Goal: Task Accomplishment & Management: Manage account settings

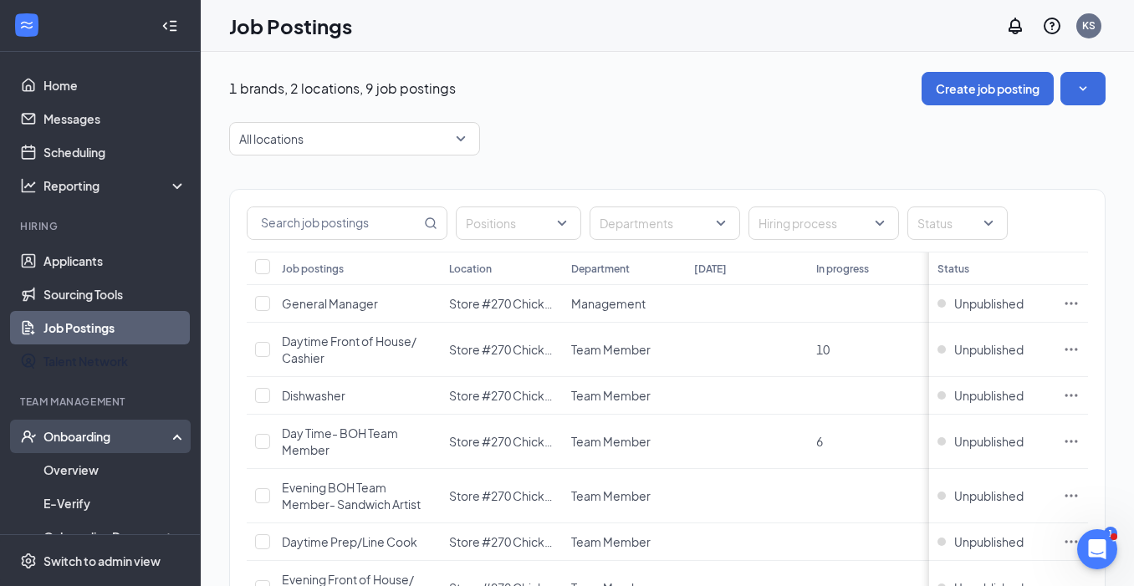
scroll to position [235, 0]
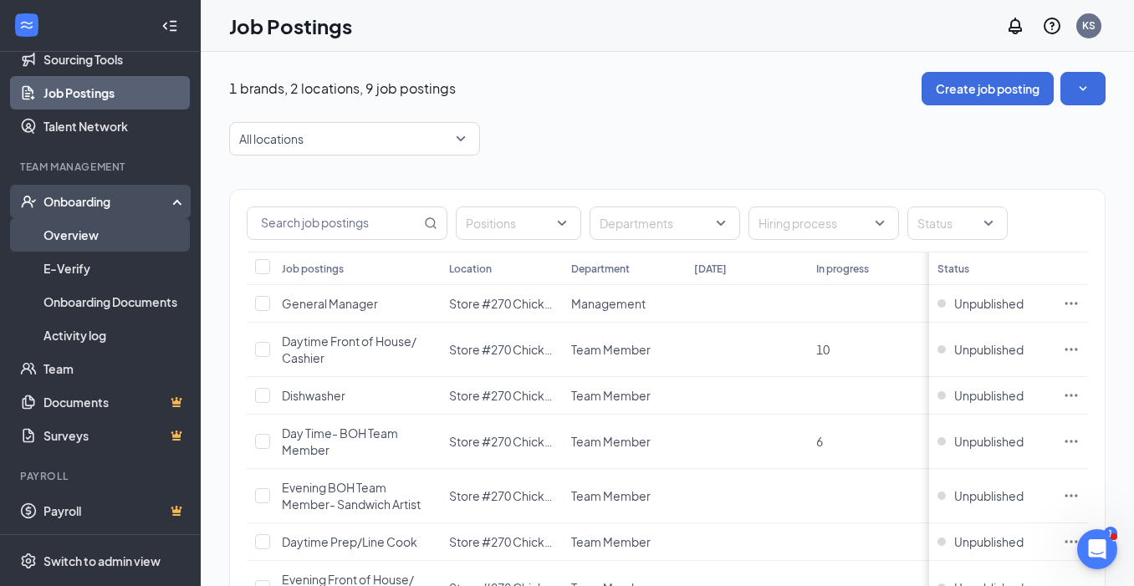
click at [94, 242] on link "Overview" at bounding box center [114, 234] width 143 height 33
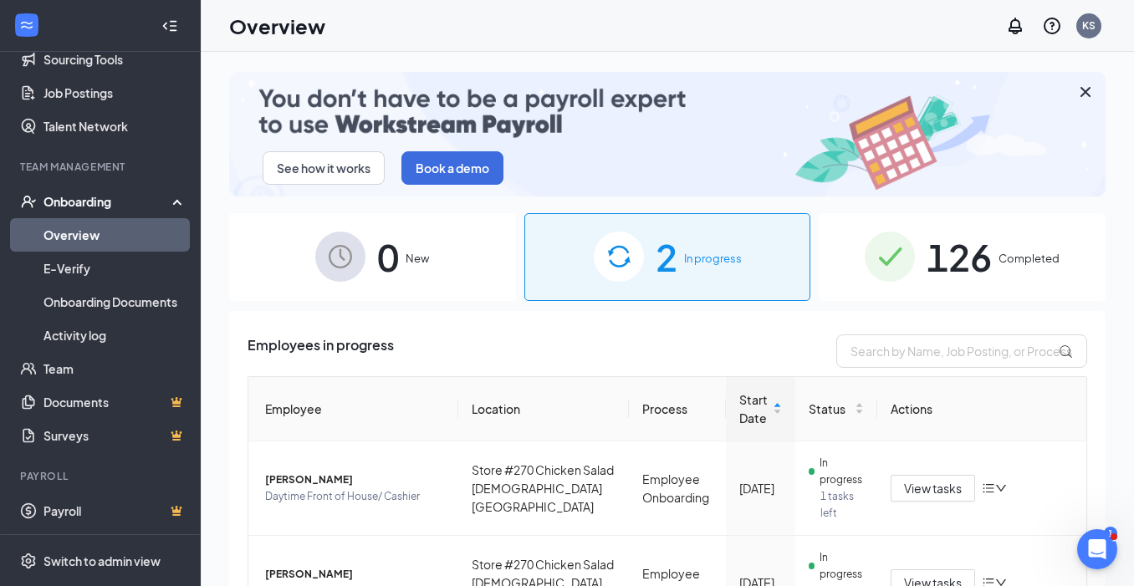
click at [694, 263] on span "In progress" at bounding box center [713, 258] width 58 height 17
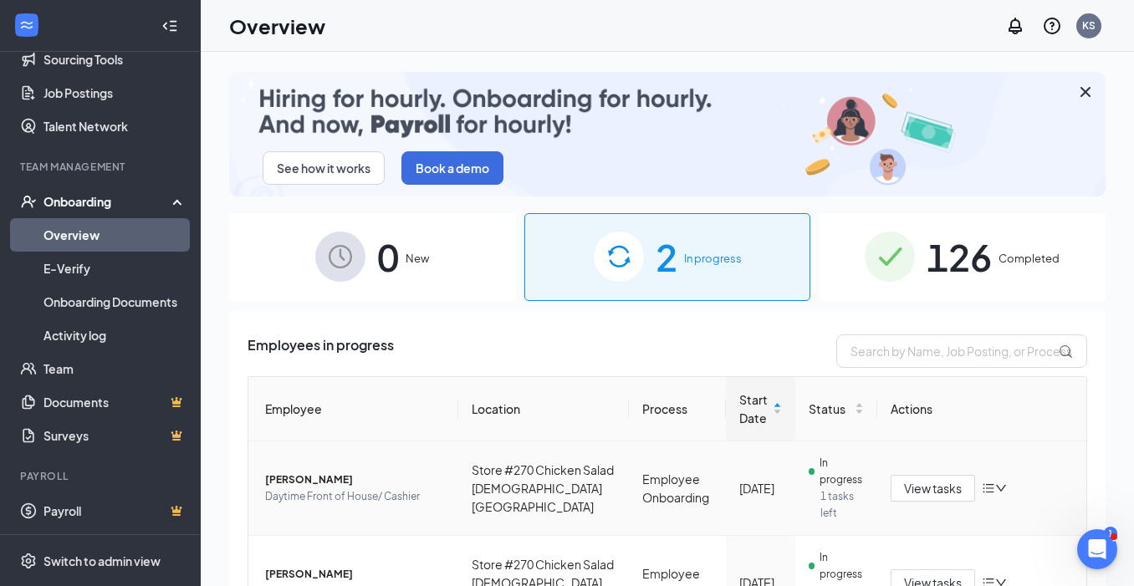
click at [991, 487] on icon "bars" at bounding box center [988, 488] width 13 height 13
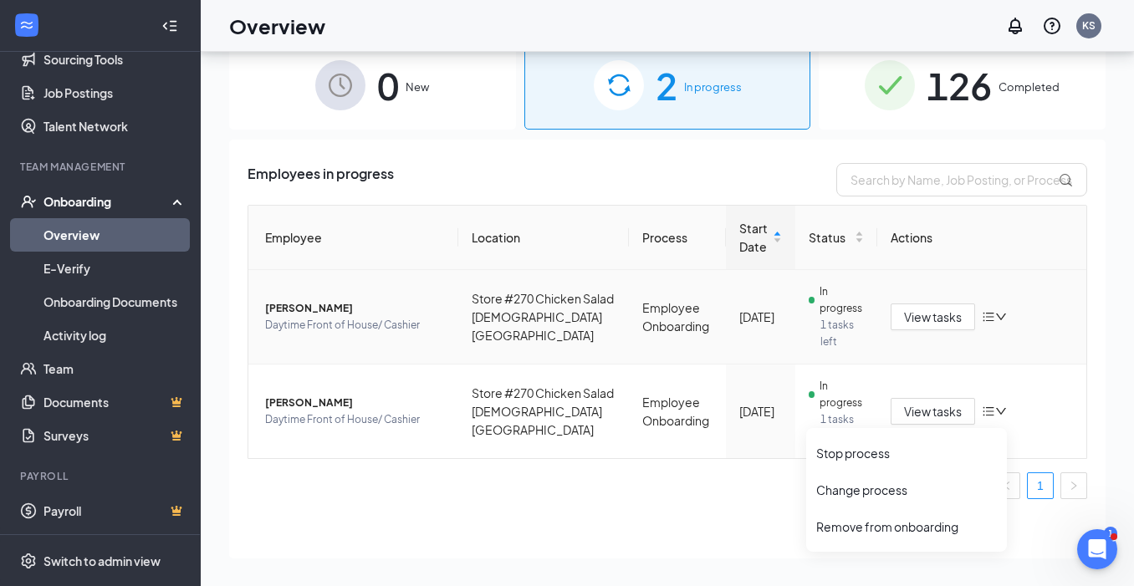
scroll to position [75, 0]
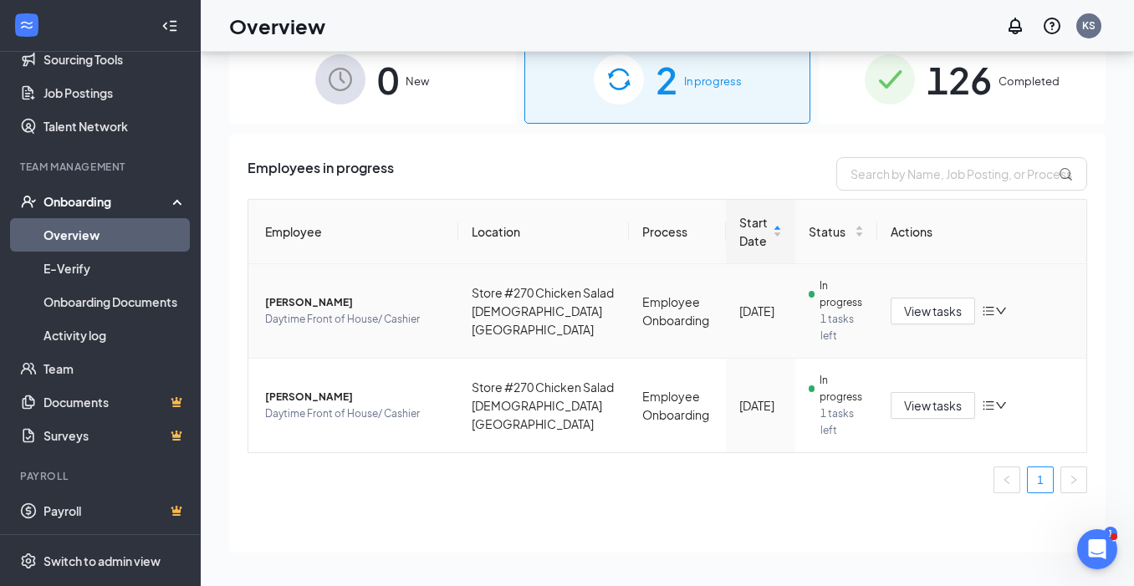
click at [833, 312] on span "1 tasks left" at bounding box center [841, 327] width 43 height 33
click at [298, 301] on span "[PERSON_NAME]" at bounding box center [355, 302] width 180 height 17
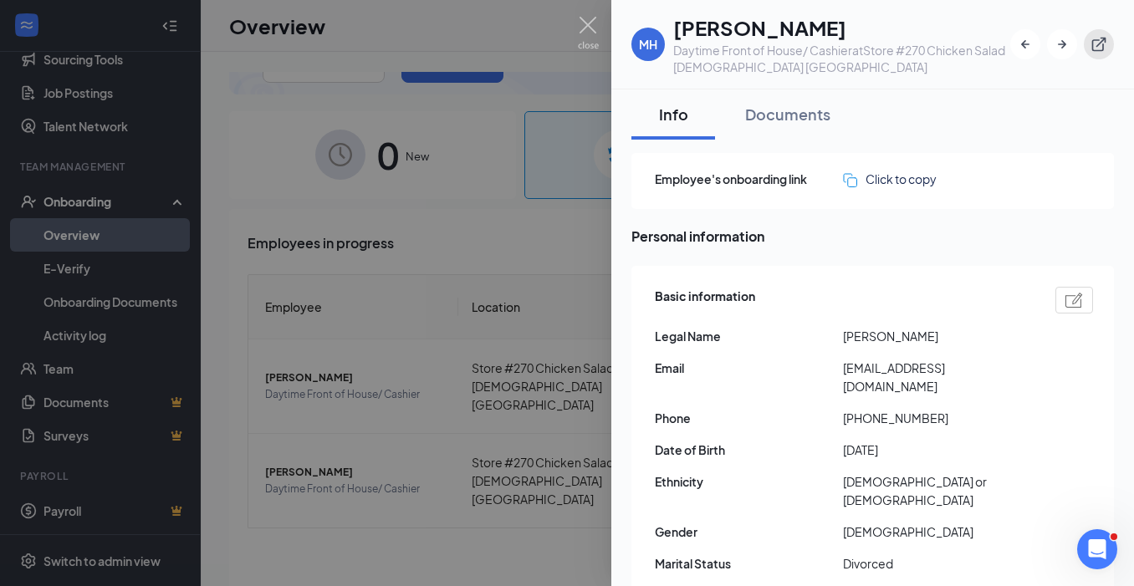
click at [1100, 39] on icon "ExternalLink" at bounding box center [1098, 44] width 17 height 17
click at [812, 119] on div "Documents" at bounding box center [787, 114] width 85 height 21
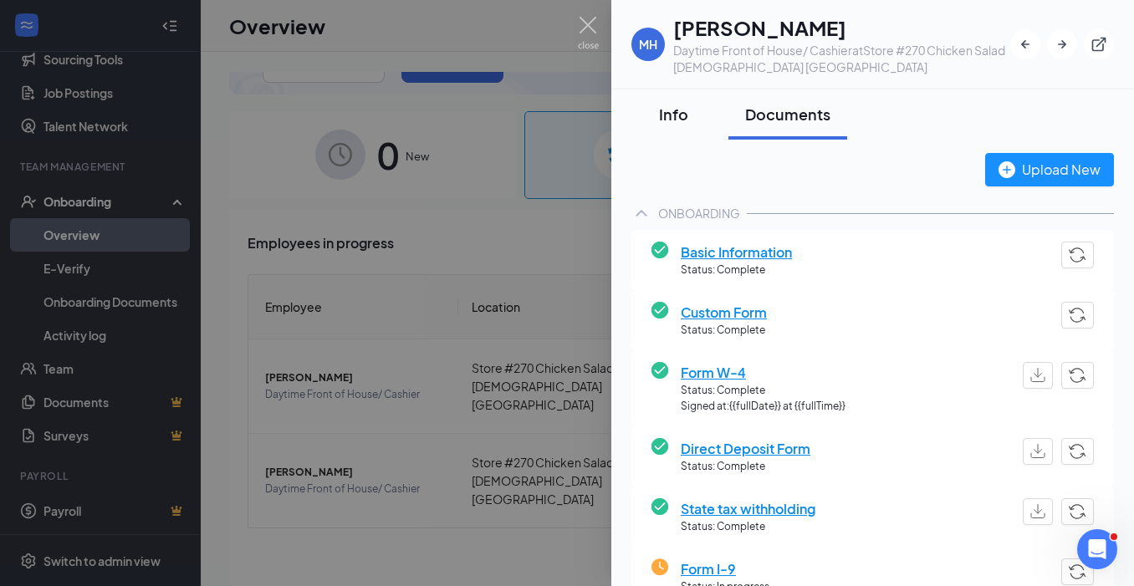
click at [678, 118] on div "Info" at bounding box center [673, 114] width 50 height 21
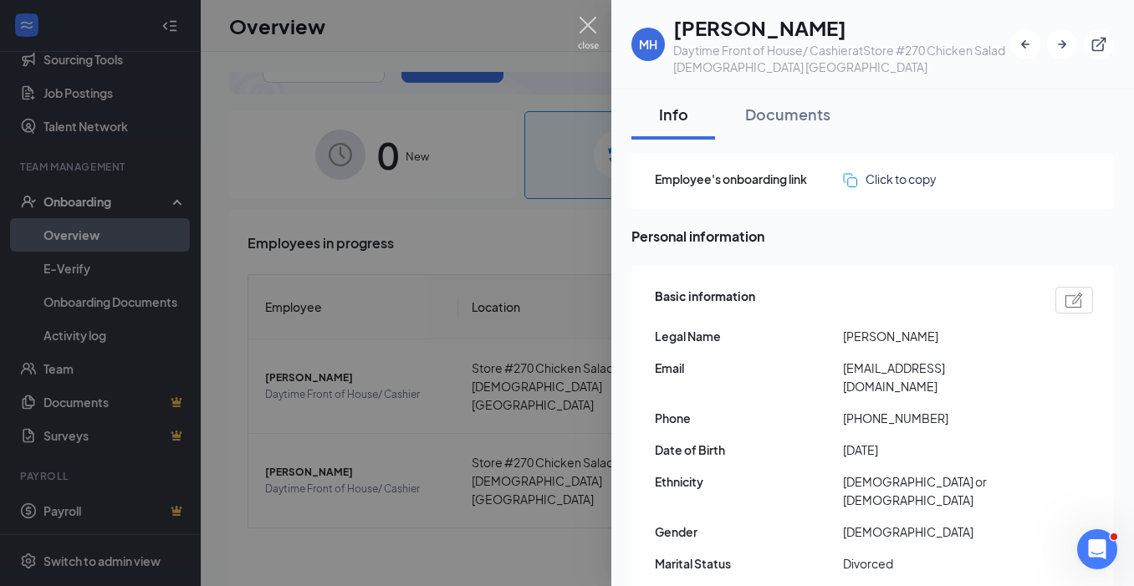
click at [590, 24] on img at bounding box center [588, 33] width 21 height 33
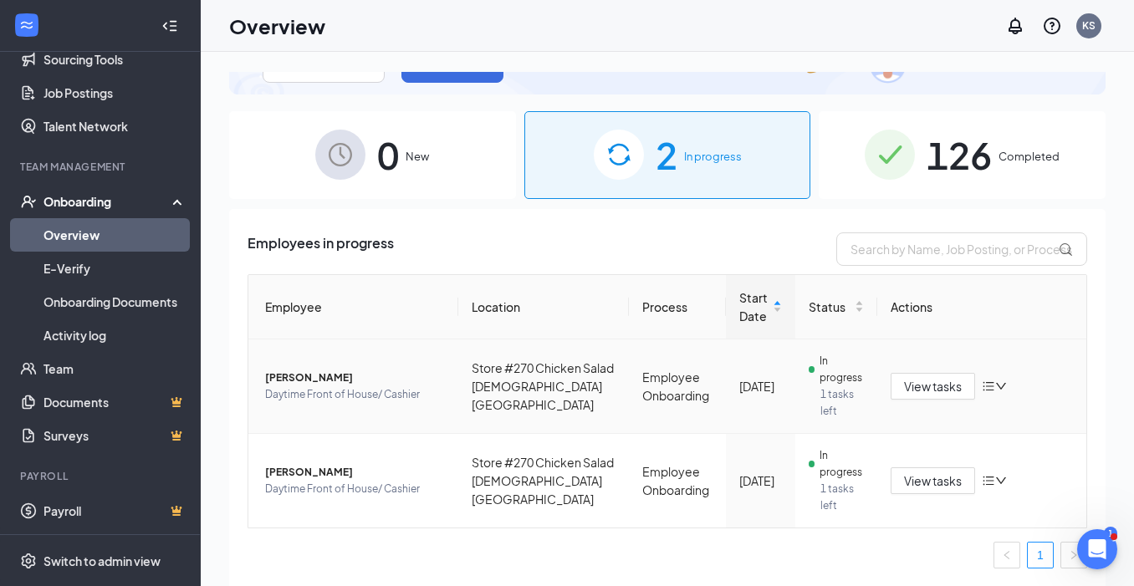
click at [317, 384] on span "[PERSON_NAME]" at bounding box center [355, 378] width 180 height 17
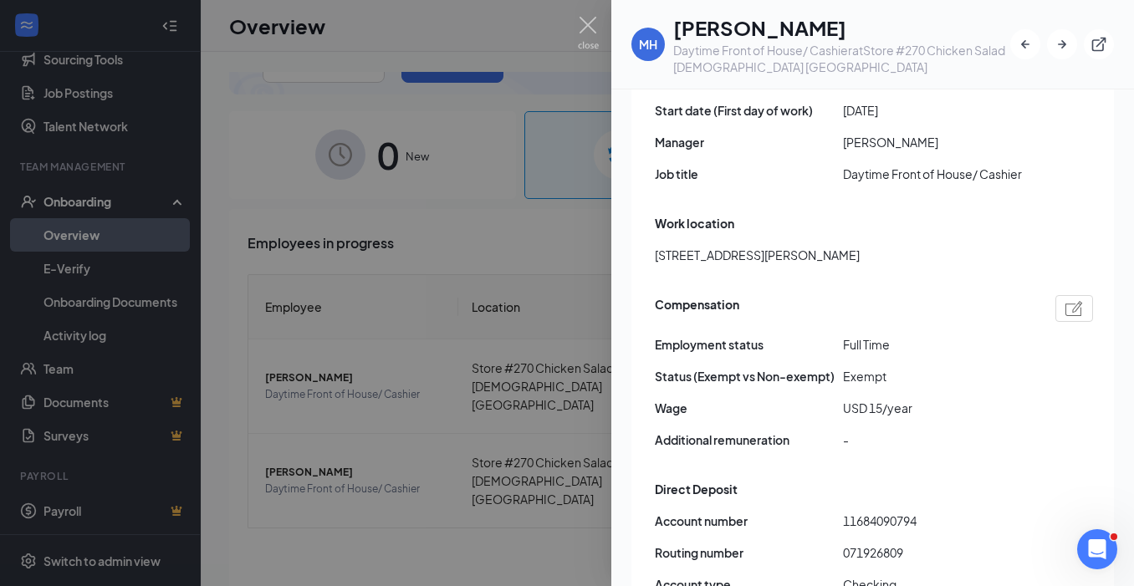
scroll to position [1021, 0]
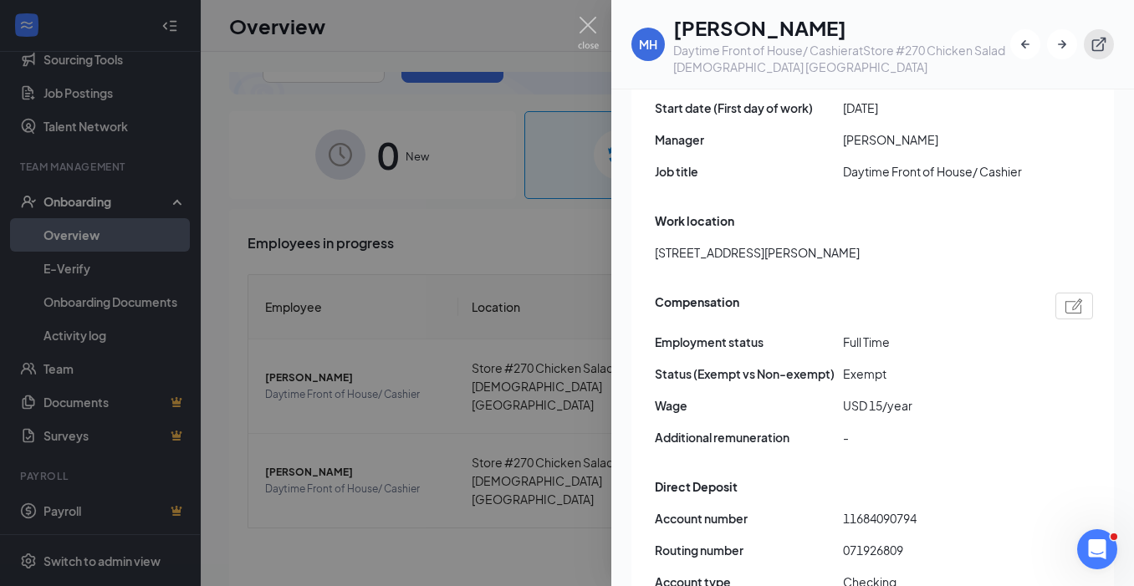
click at [1095, 45] on icon "ExternalLink" at bounding box center [1098, 44] width 17 height 17
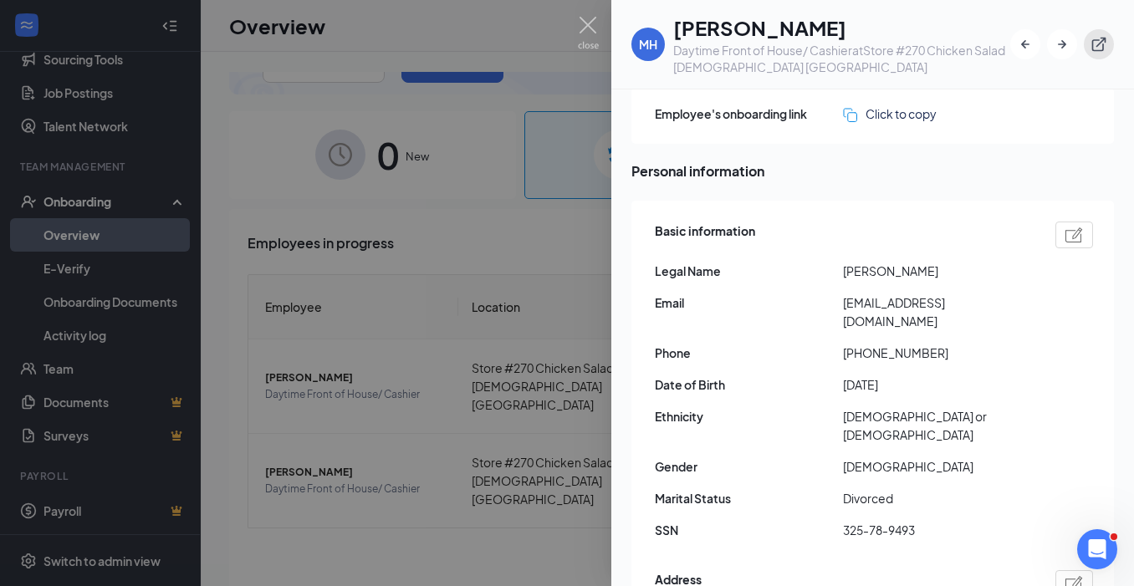
scroll to position [0, 0]
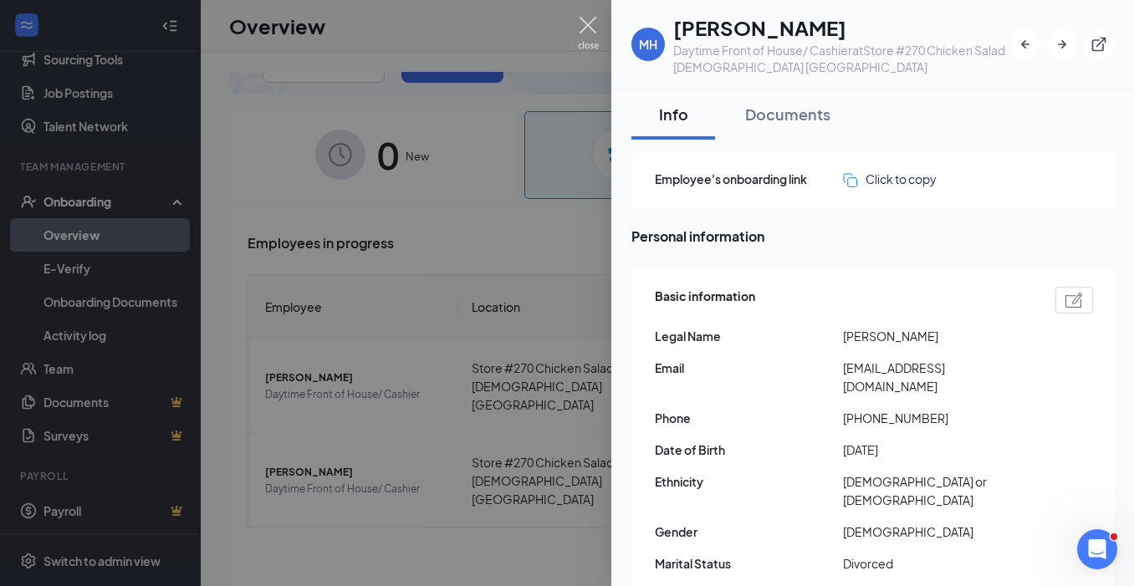
click at [588, 23] on img at bounding box center [588, 33] width 21 height 33
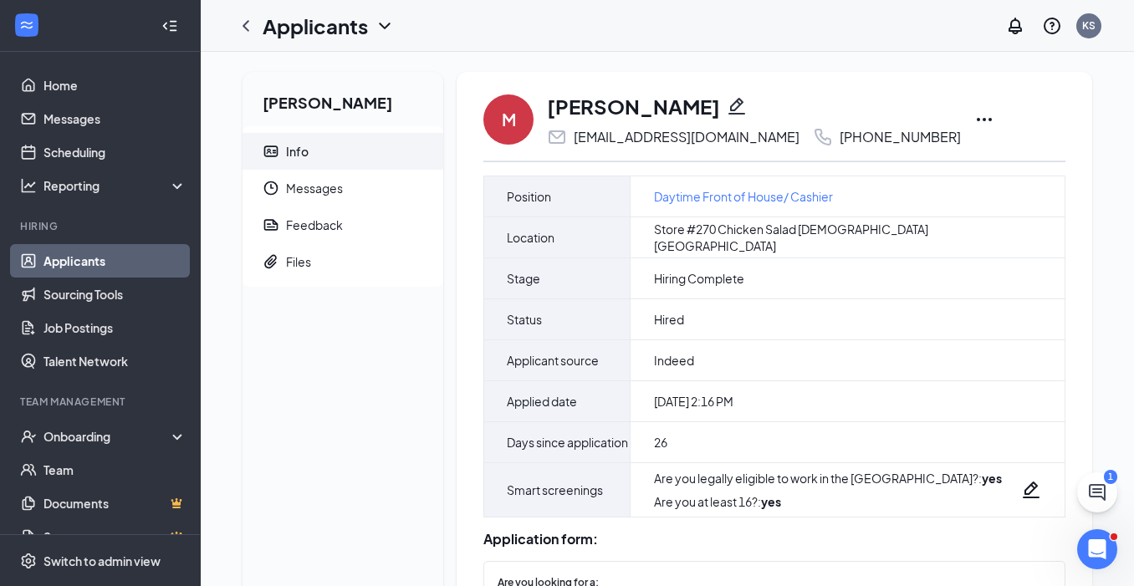
click at [974, 117] on icon "Ellipses" at bounding box center [984, 120] width 20 height 20
